Goal: Transaction & Acquisition: Purchase product/service

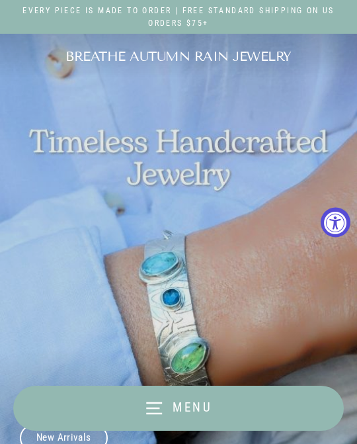
click at [153, 407] on icon "button" at bounding box center [154, 408] width 16 height 11
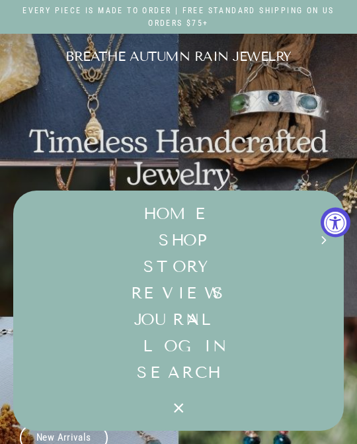
click at [184, 237] on button "SHOP Expand submenu" at bounding box center [178, 240] width 331 height 26
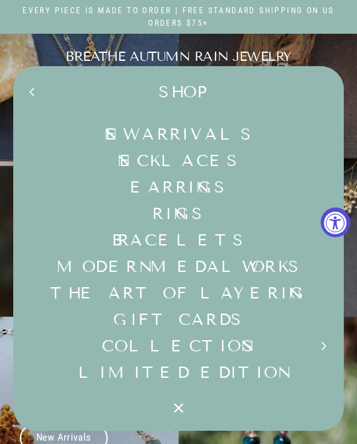
click at [190, 239] on link "Bracelets" at bounding box center [178, 240] width 331 height 26
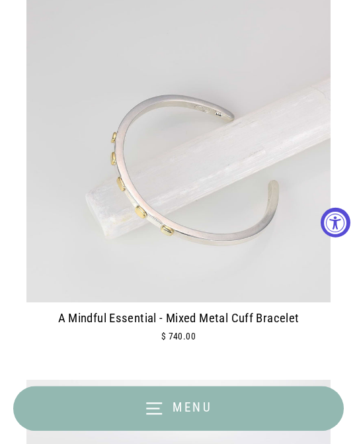
scroll to position [248, 0]
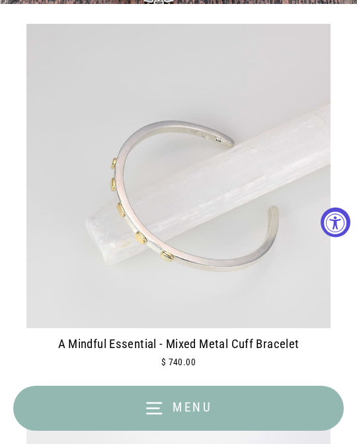
click at [298, 276] on img at bounding box center [178, 176] width 304 height 304
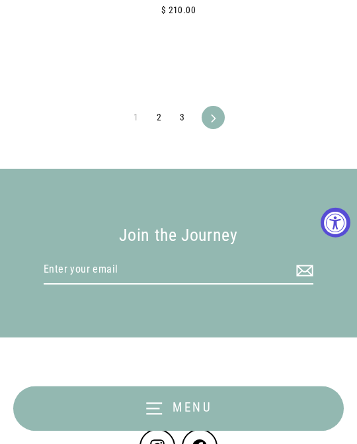
scroll to position [9418, 0]
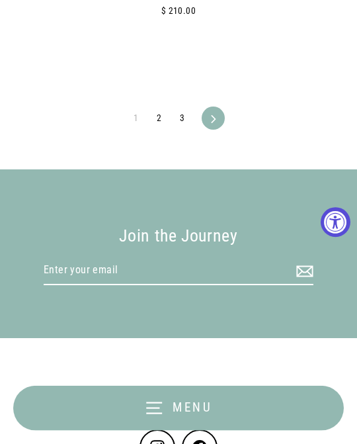
click at [211, 115] on icon at bounding box center [214, 119] width 8 height 8
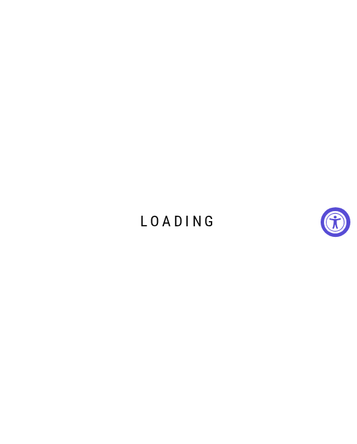
scroll to position [9418, 0]
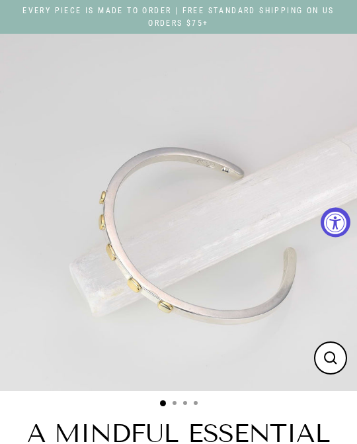
select select "3"
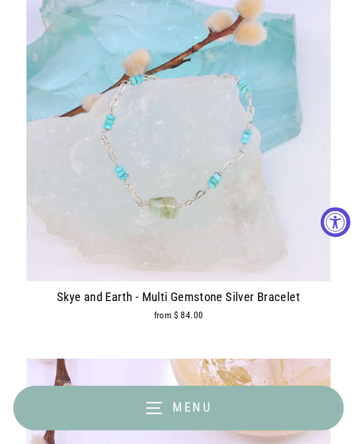
scroll to position [3780, 0]
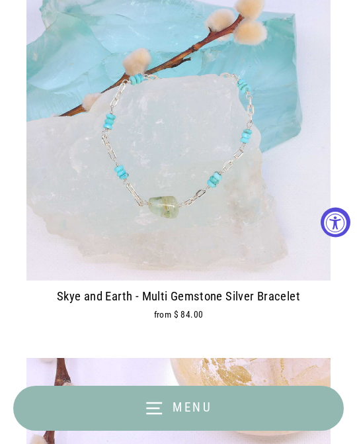
click at [74, 243] on img at bounding box center [178, 128] width 304 height 304
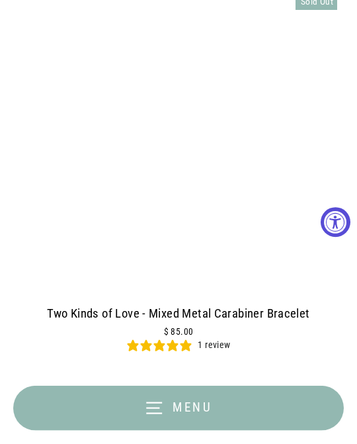
scroll to position [6068, 0]
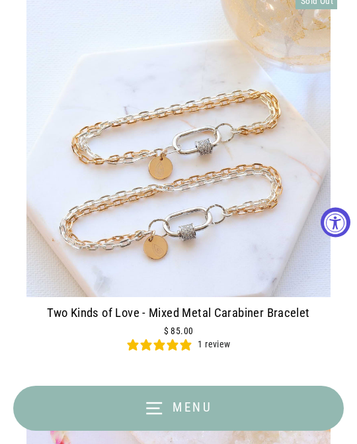
click at [46, 254] on img at bounding box center [178, 145] width 304 height 304
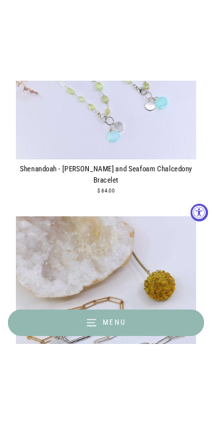
scroll to position [5231, 0]
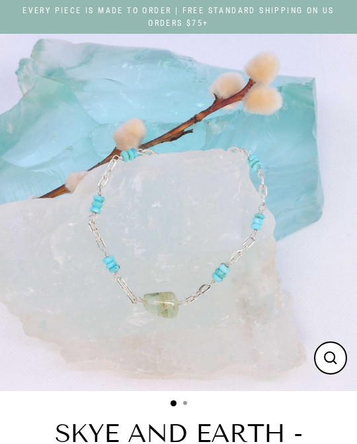
select select "3"
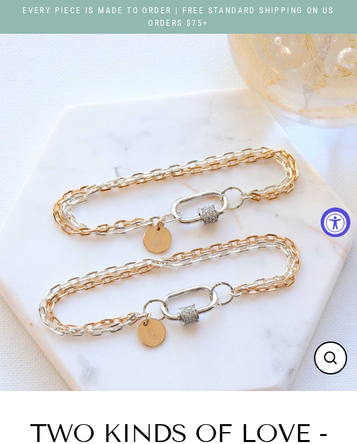
select select "3"
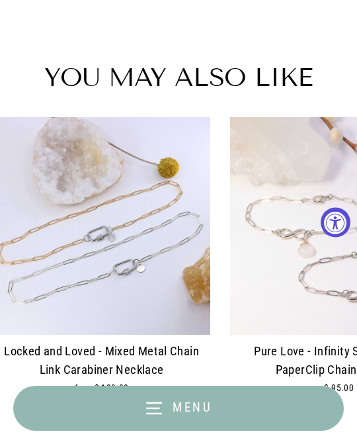
scroll to position [0, 263]
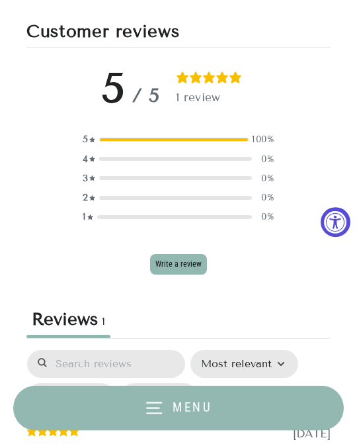
click at [56, 110] on div "5 / 5 1 review 5 100 % 4 0 % 3 0 % 2 0 % 1 0 %" at bounding box center [178, 150] width 304 height 175
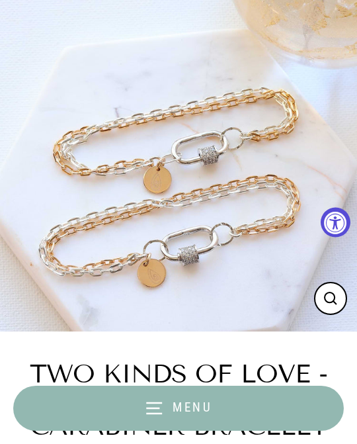
scroll to position [0, 0]
